Goal: Task Accomplishment & Management: Use online tool/utility

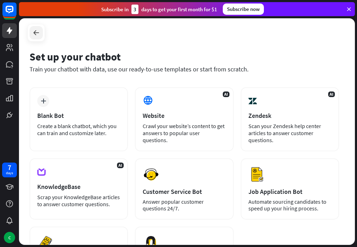
click at [32, 32] on icon at bounding box center [36, 32] width 8 height 8
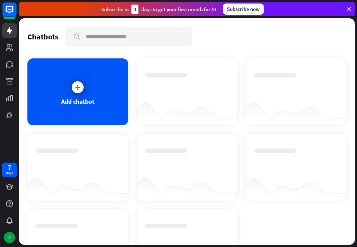
click at [32, 32] on div "Chatbots" at bounding box center [42, 37] width 31 height 10
click at [72, 88] on div at bounding box center [78, 87] width 12 height 12
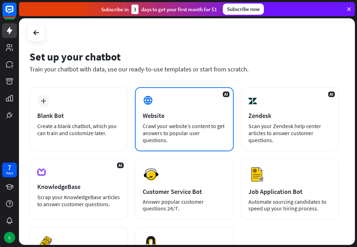
click at [228, 92] on span "AI" at bounding box center [226, 94] width 7 height 6
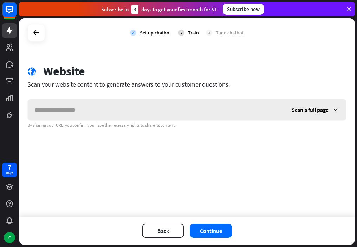
click at [302, 108] on span "Scan a full page" at bounding box center [310, 109] width 37 height 7
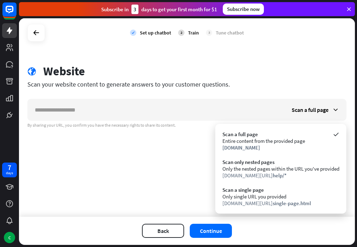
click at [349, 7] on icon at bounding box center [349, 9] width 6 height 6
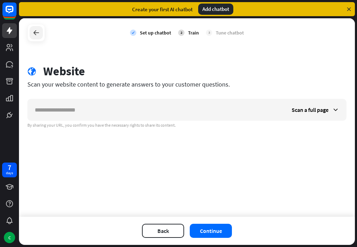
click at [33, 27] on div at bounding box center [36, 32] width 13 height 13
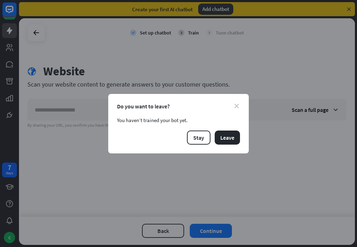
click at [236, 105] on icon "close" at bounding box center [236, 106] width 5 height 5
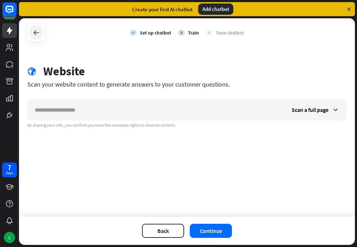
click at [38, 32] on icon at bounding box center [36, 32] width 8 height 8
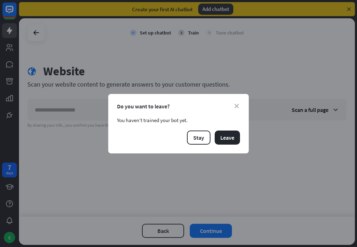
click at [348, 8] on div "close Do you want to leave? You haven’t trained your bot yet. Stay Leave" at bounding box center [178, 123] width 357 height 247
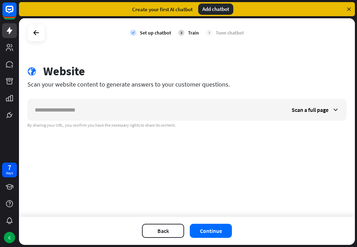
click at [348, 8] on icon at bounding box center [349, 9] width 6 height 6
